Goal: Navigation & Orientation: Find specific page/section

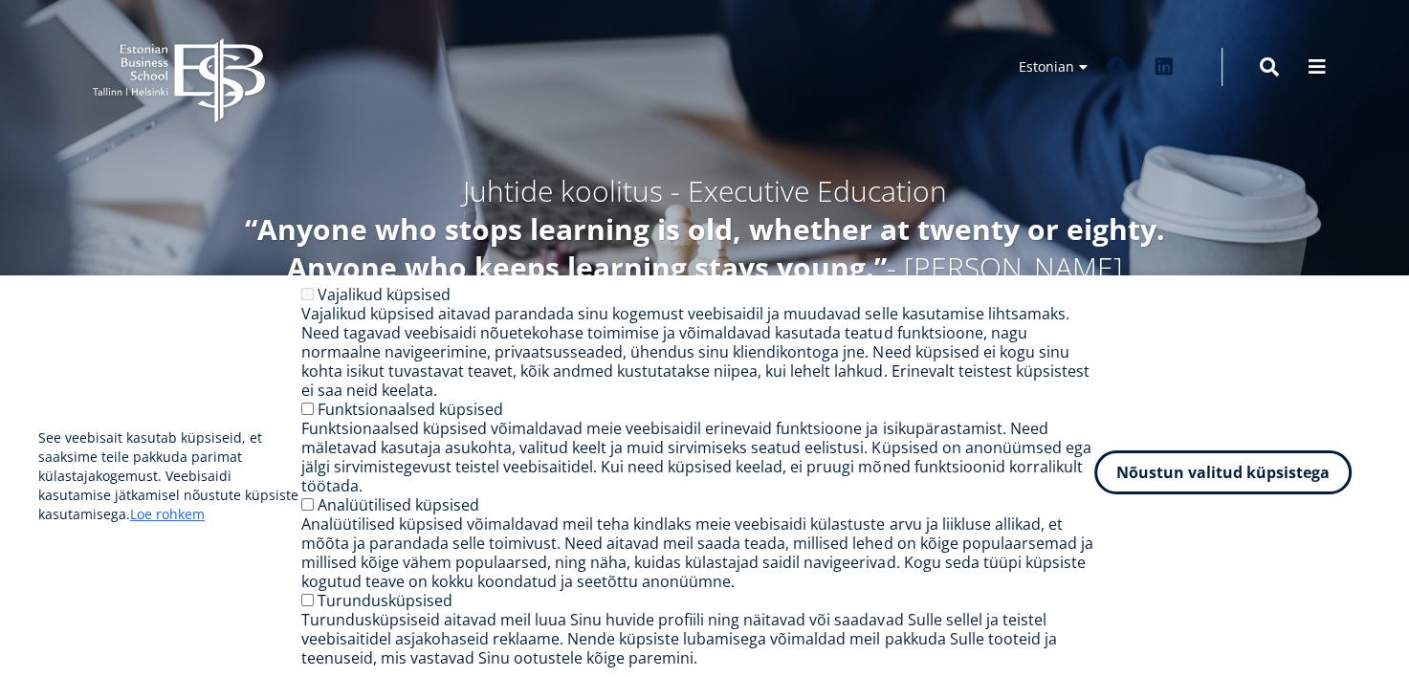
click at [1150, 486] on button "Nõustun valitud küpsistega" at bounding box center [1222, 472] width 257 height 44
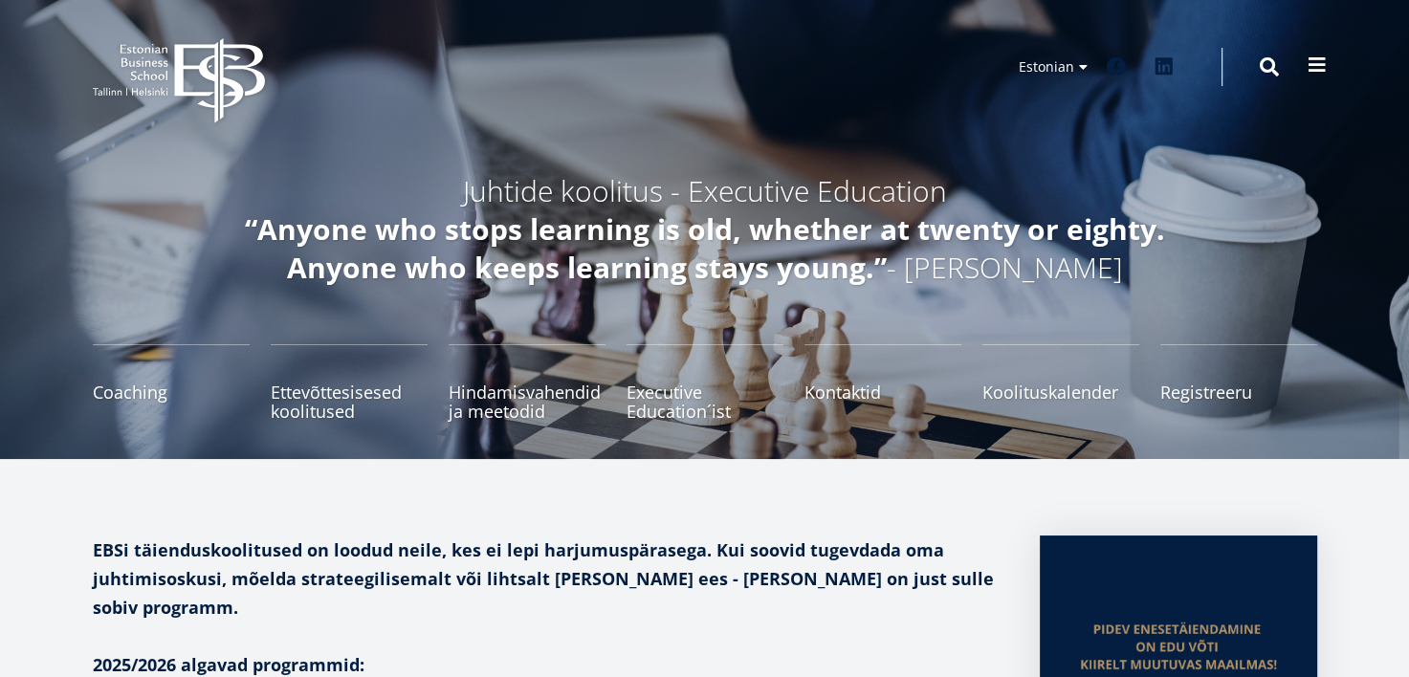
click at [1322, 54] on button at bounding box center [1317, 65] width 38 height 38
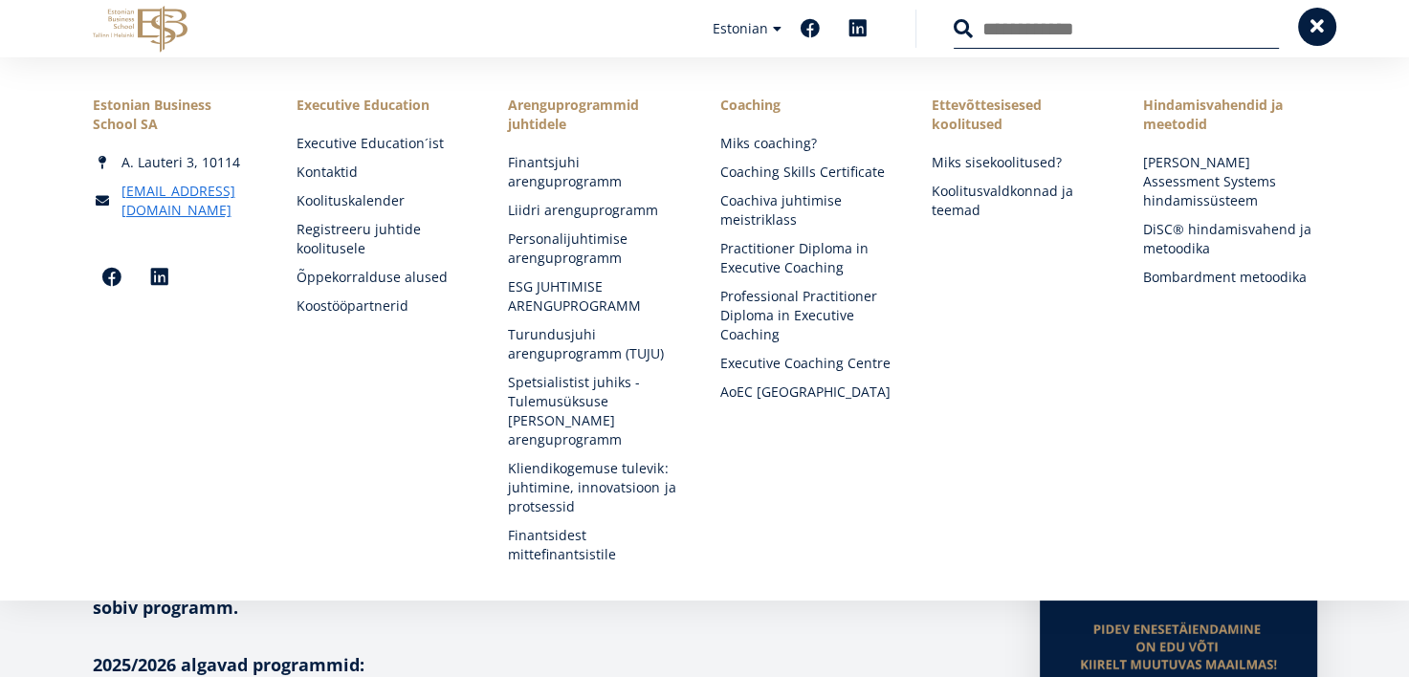
click at [1326, 32] on button at bounding box center [1317, 27] width 38 height 38
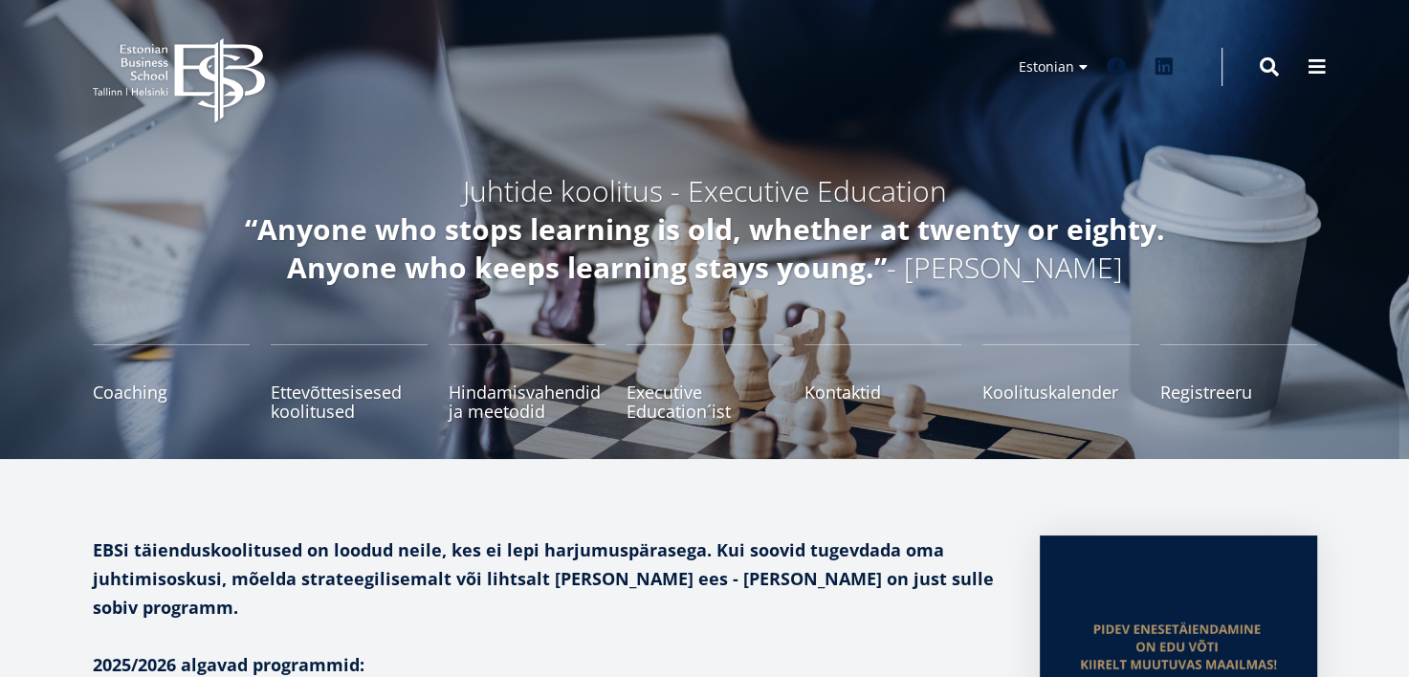
click at [177, 47] on icon at bounding box center [219, 80] width 90 height 85
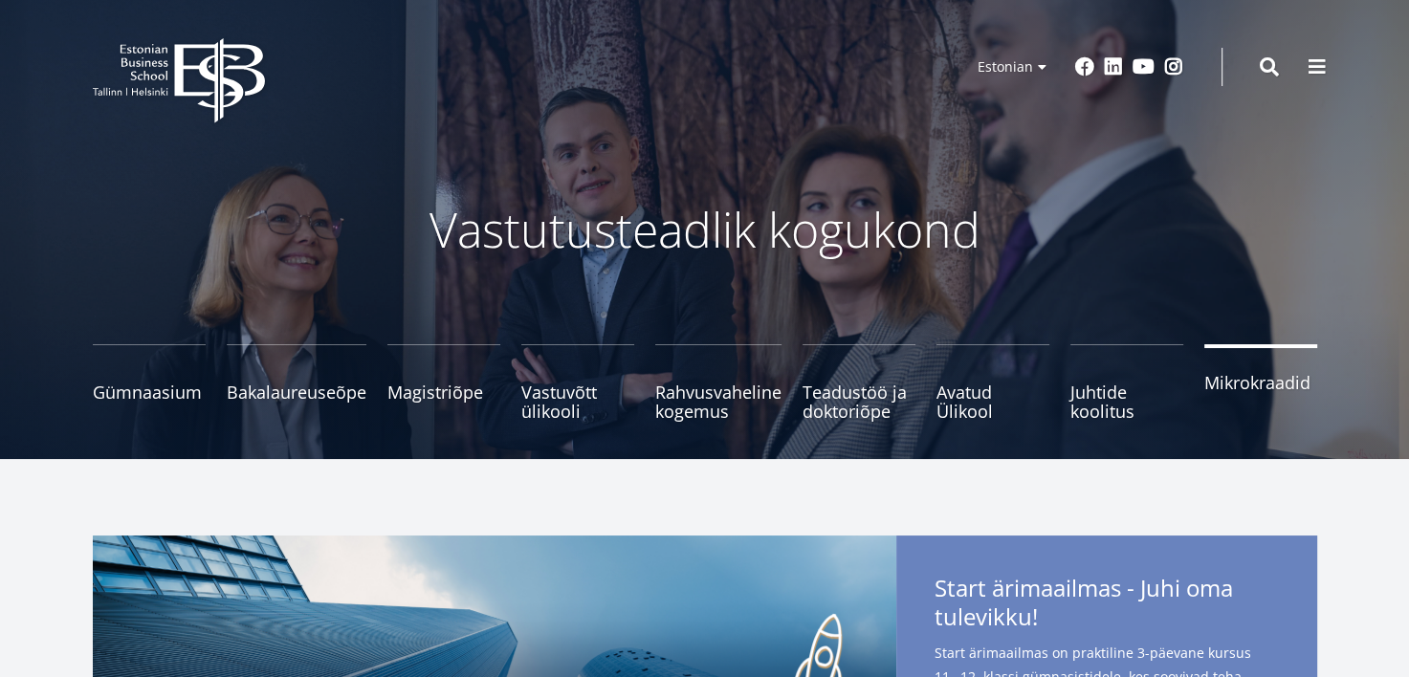
click at [1228, 385] on span "Mikrokraadid" at bounding box center [1260, 382] width 113 height 19
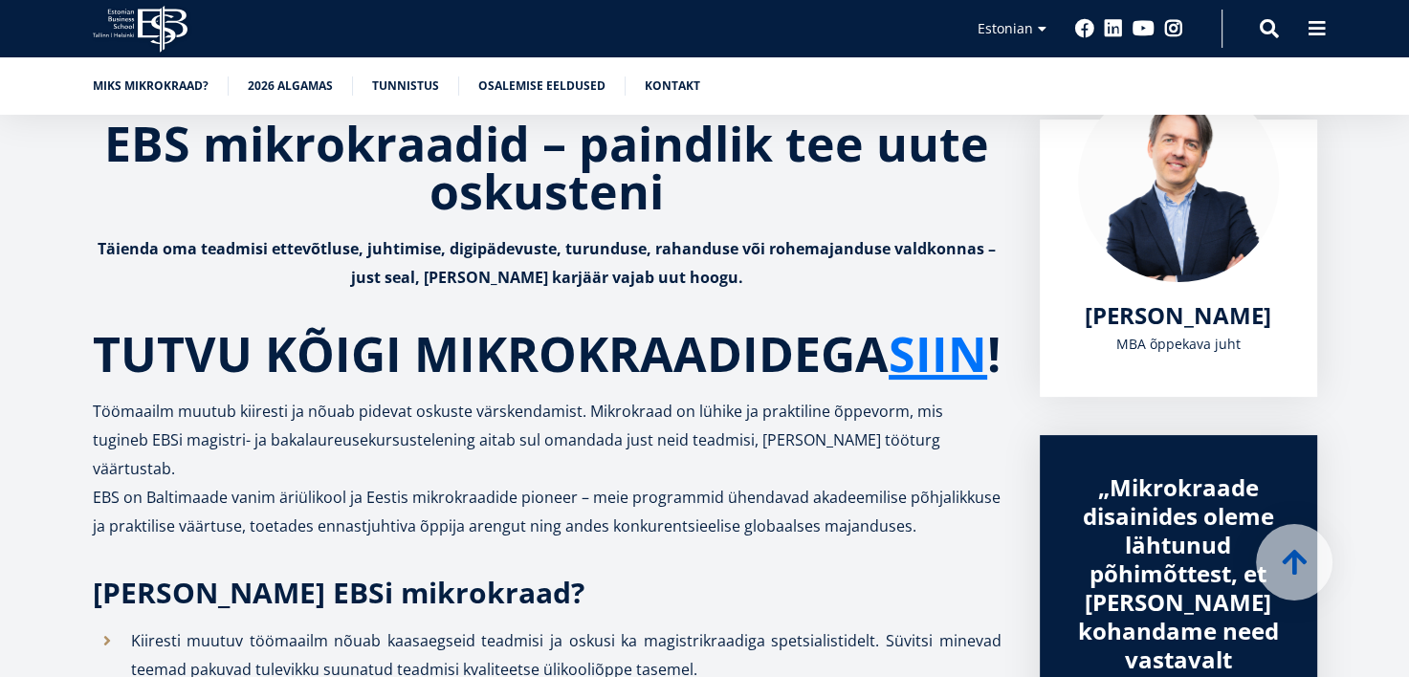
scroll to position [420, 0]
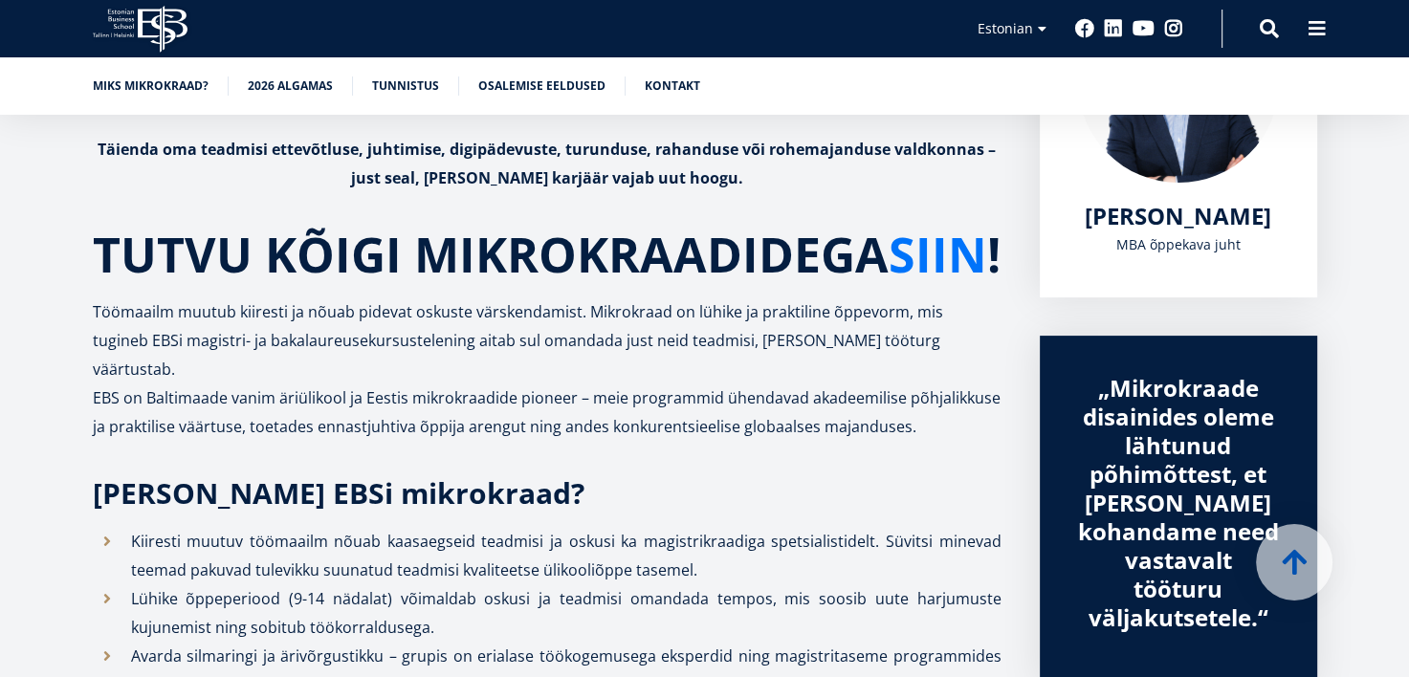
click at [888, 278] on link "SIIN" at bounding box center [937, 254] width 98 height 48
click at [164, 28] on icon at bounding box center [163, 29] width 50 height 47
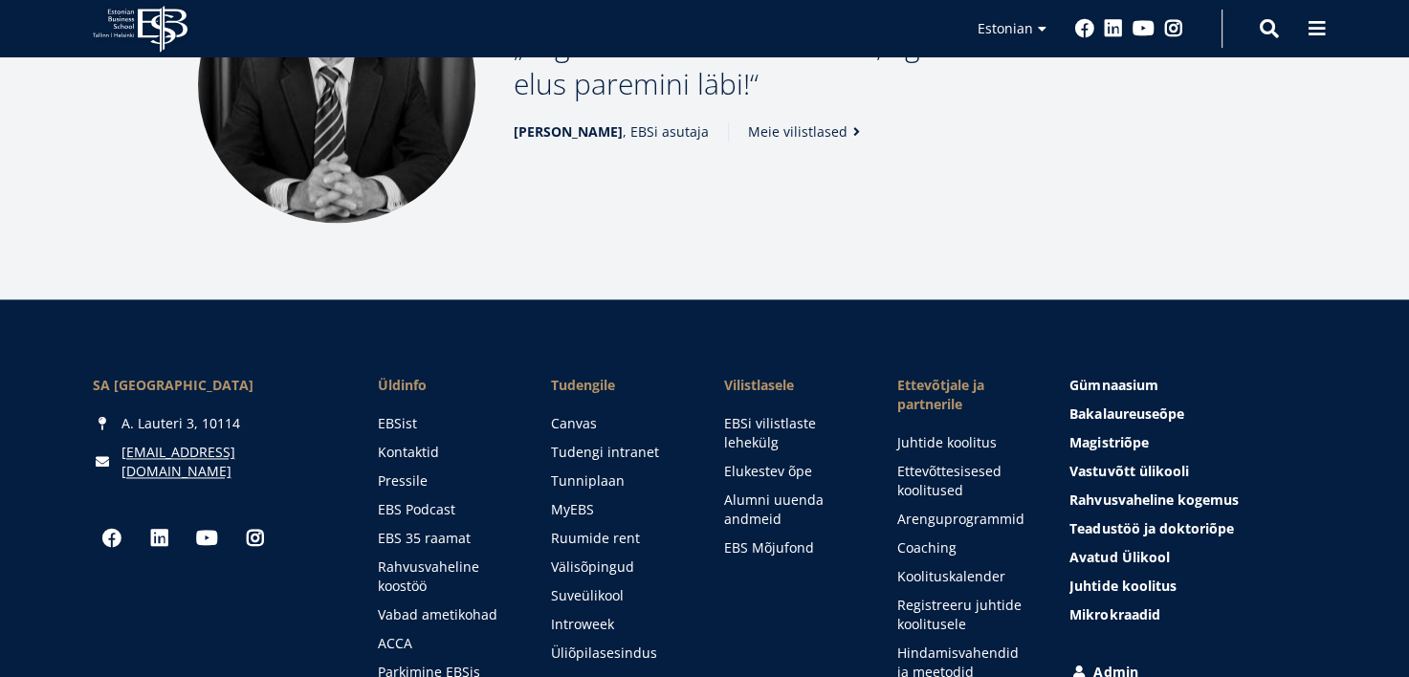
scroll to position [2831, 0]
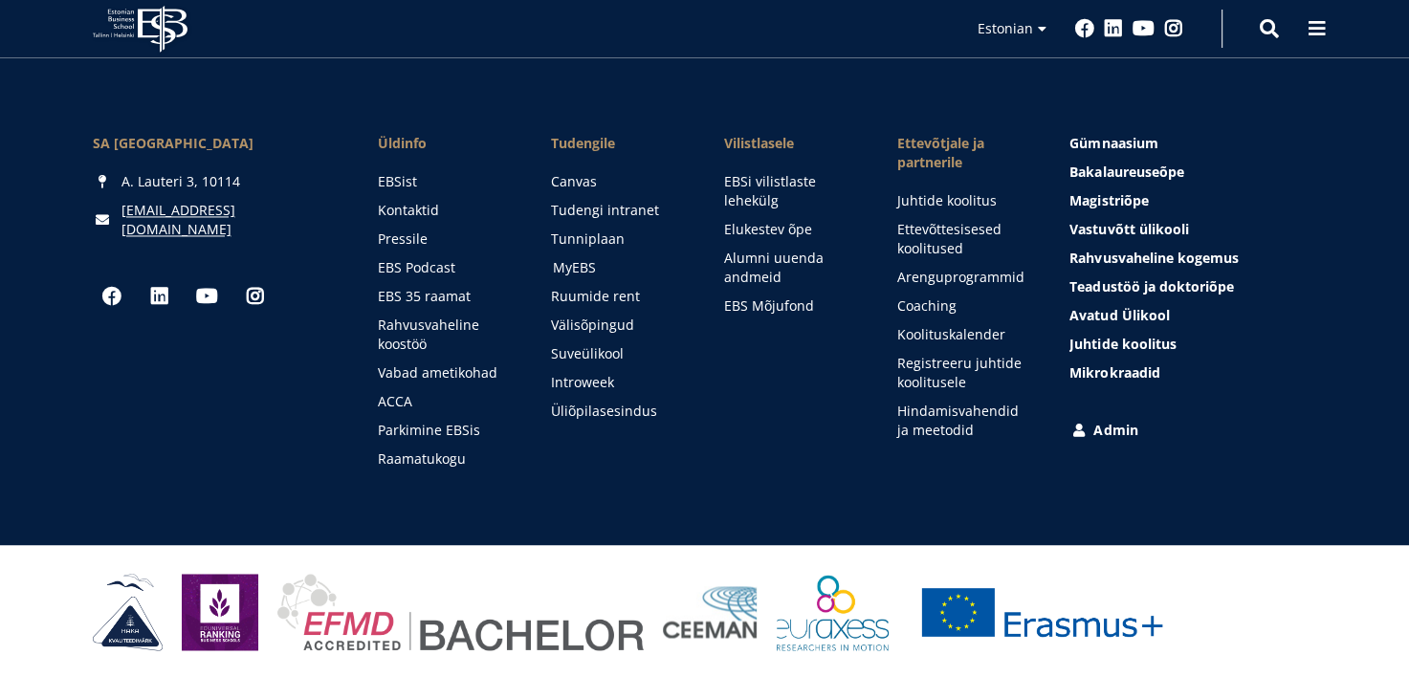
click at [566, 264] on link "MyEBS" at bounding box center [620, 267] width 135 height 19
